Goal: Find specific fact

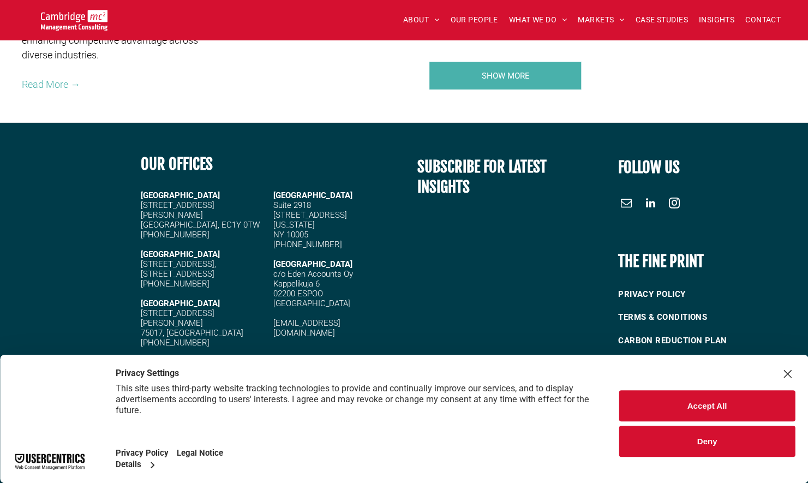
scroll to position [2173, 0]
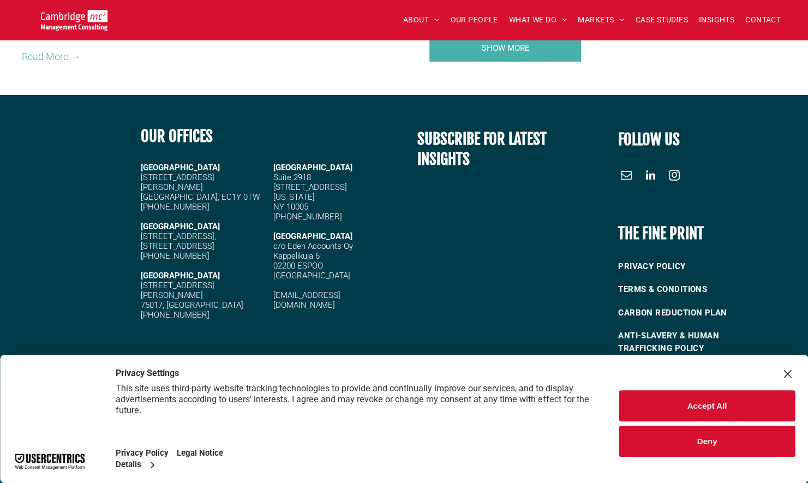
click at [696, 411] on button "Accept All" at bounding box center [707, 405] width 176 height 31
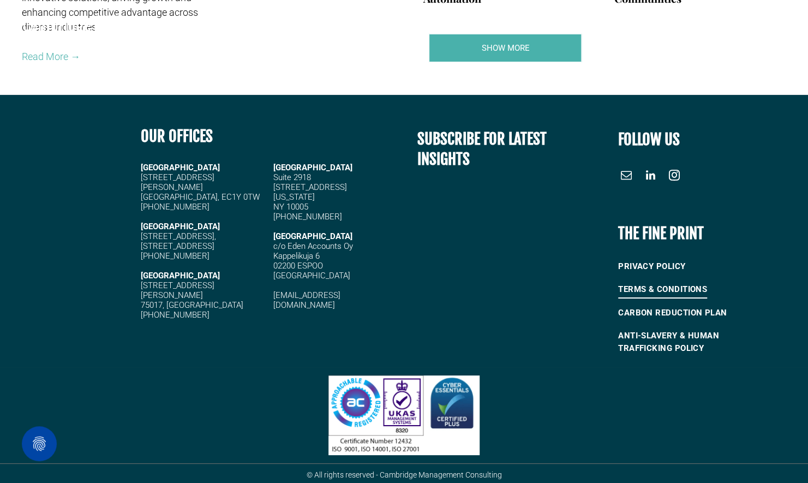
click at [639, 285] on span "TERMS & CONDITIONS" at bounding box center [662, 289] width 89 height 18
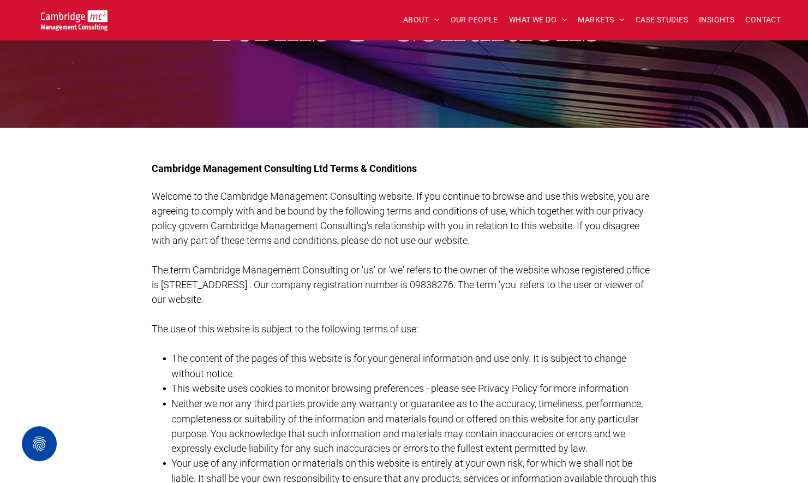
scroll to position [84, 0]
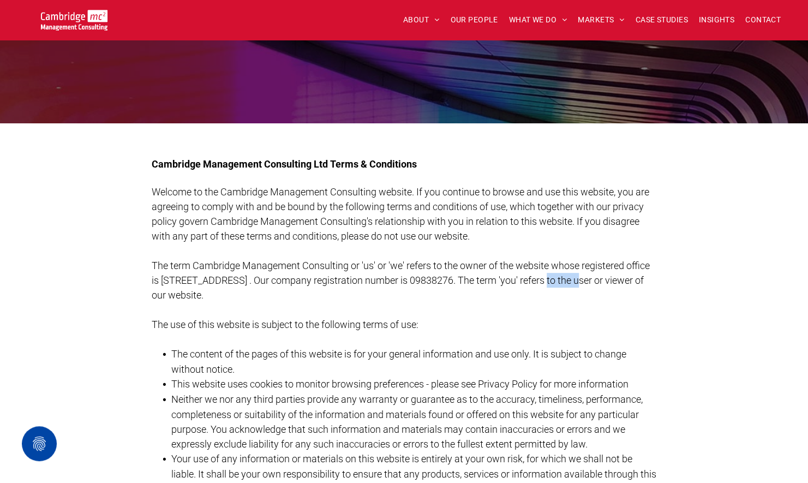
drag, startPoint x: 585, startPoint y: 280, endPoint x: 542, endPoint y: 277, distance: 42.6
click at [542, 277] on span "The term Cambridge Management Consulting or 'us' or 'we' refers to the owner of…" at bounding box center [401, 280] width 498 height 41
drag, startPoint x: 542, startPoint y: 277, endPoint x: 557, endPoint y: 278, distance: 15.3
copy span "09838276"
